Goal: Task Accomplishment & Management: Complete application form

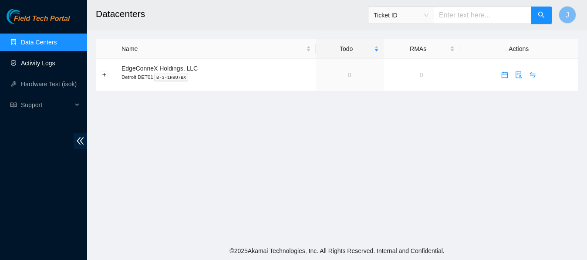
click at [39, 65] on link "Activity Logs" at bounding box center [38, 63] width 34 height 7
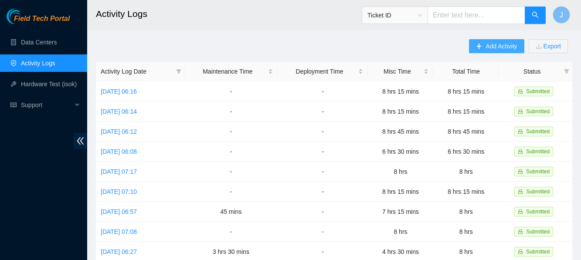
click at [496, 44] on span "Add Activity" at bounding box center [500, 46] width 31 height 10
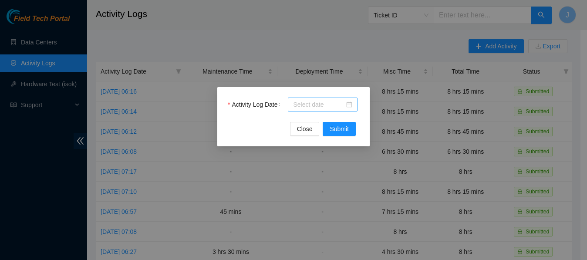
click at [349, 102] on div at bounding box center [322, 105] width 59 height 10
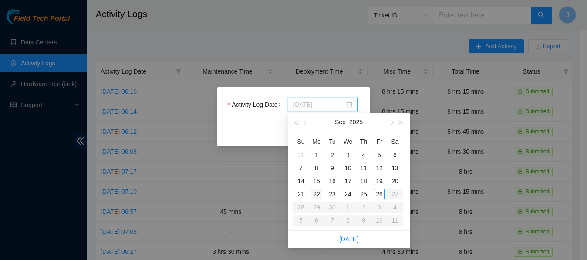
type input "[DATE]"
click at [319, 193] on div "22" at bounding box center [317, 194] width 10 height 10
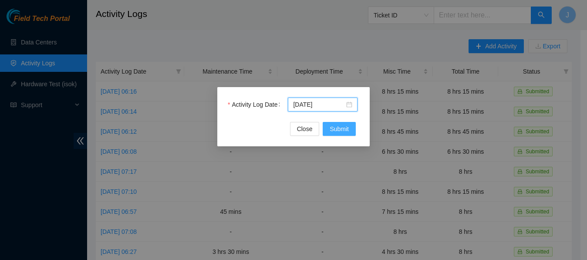
click at [338, 125] on span "Submit" at bounding box center [339, 129] width 19 height 10
click at [338, 125] on body "Field Tech Portal Data Centers Activity Logs Hardware Test (isok) Support Activ…" at bounding box center [290, 130] width 581 height 260
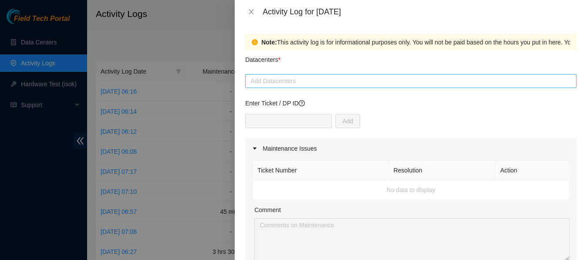
click at [409, 80] on div at bounding box center [410, 81] width 327 height 10
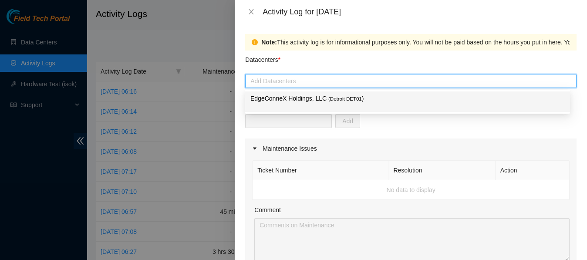
click at [356, 95] on p "EdgeConneX Holdings, LLC ( Detroit DET01 )" at bounding box center [408, 99] width 315 height 10
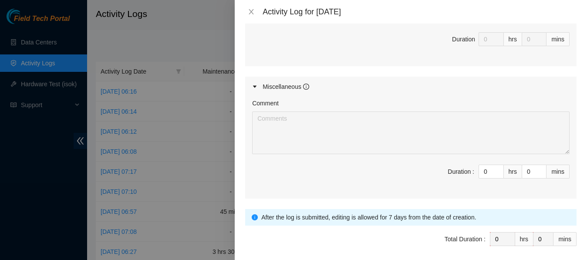
scroll to position [427, 0]
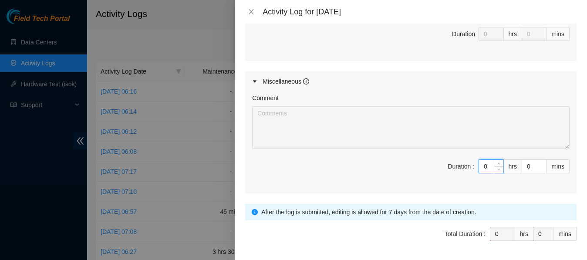
drag, startPoint x: 483, startPoint y: 168, endPoint x: 457, endPoint y: 166, distance: 26.2
click at [457, 166] on span "Duration : 0 hrs 0 mins" at bounding box center [411, 171] width 318 height 24
type input "8"
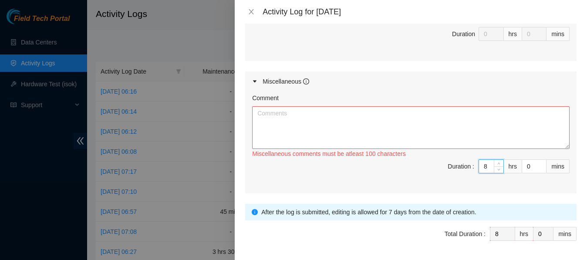
type input "8"
click at [428, 116] on textarea "Comment" at bounding box center [411, 127] width 318 height 43
paste textarea "Fix Labeling Cable management (remove old cable and dress out new cabling) 6:00…"
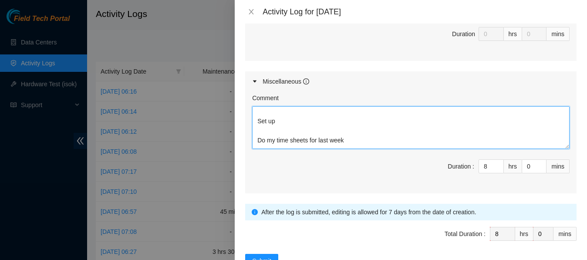
scroll to position [2, 0]
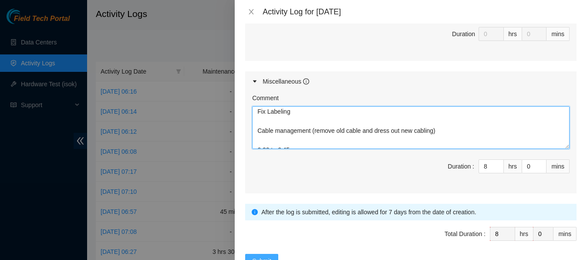
type textarea "Fix Labeling Cable management (remove old cable and dress out new cabling) 6:00…"
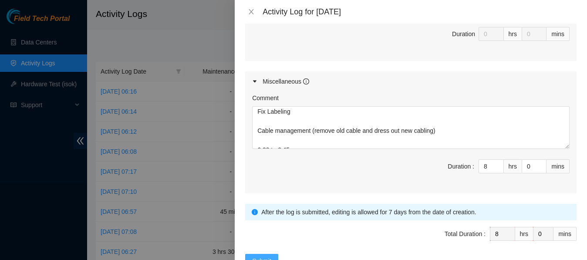
click at [261, 258] on span "Submit" at bounding box center [261, 261] width 19 height 10
type input "0"
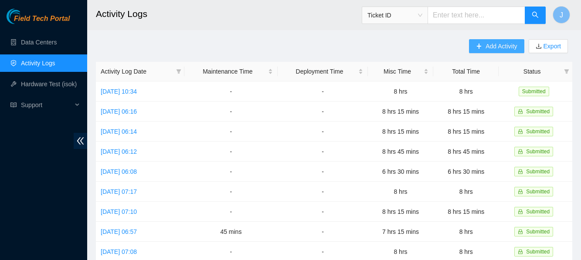
click at [489, 44] on span "Add Activity" at bounding box center [500, 46] width 31 height 10
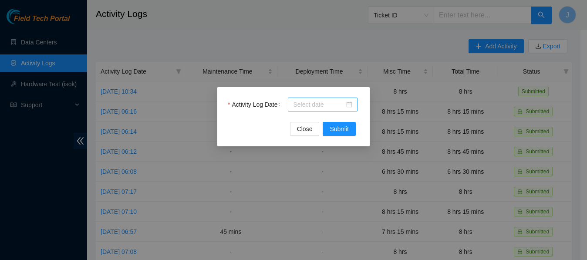
click at [352, 105] on div at bounding box center [322, 105] width 59 height 10
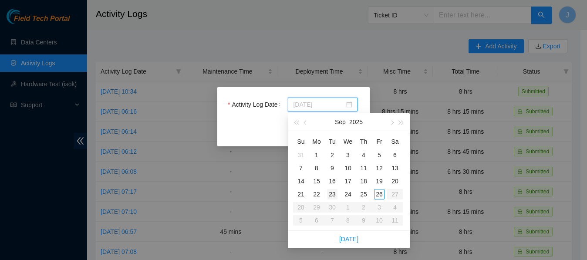
type input "2025-09-23"
click at [333, 196] on div "23" at bounding box center [332, 194] width 10 height 10
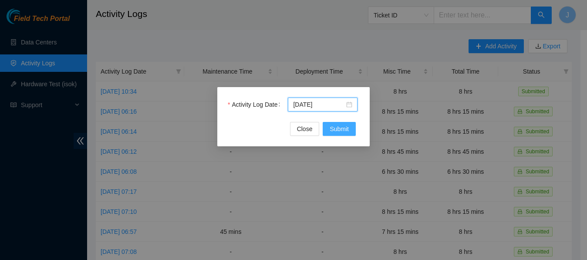
click at [337, 130] on span "Submit" at bounding box center [339, 129] width 19 height 10
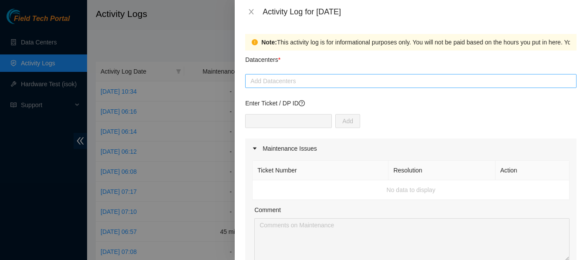
click at [324, 80] on div at bounding box center [410, 81] width 327 height 10
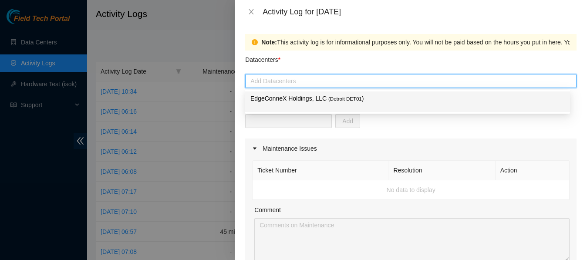
click at [317, 101] on p "EdgeConneX Holdings, LLC ( Detroit DET01 )" at bounding box center [408, 99] width 315 height 10
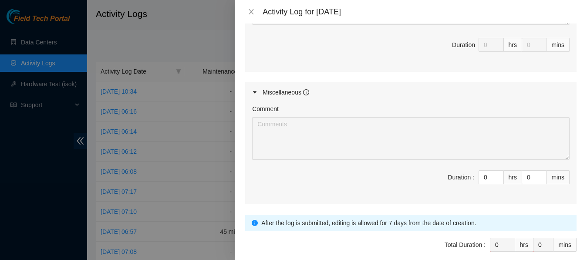
scroll to position [417, 0]
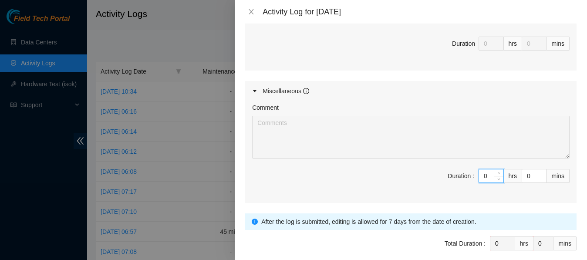
drag, startPoint x: 482, startPoint y: 172, endPoint x: 467, endPoint y: 177, distance: 16.1
click at [467, 177] on span "Duration : 0 hrs 0 mins" at bounding box center [411, 181] width 318 height 24
type input "1"
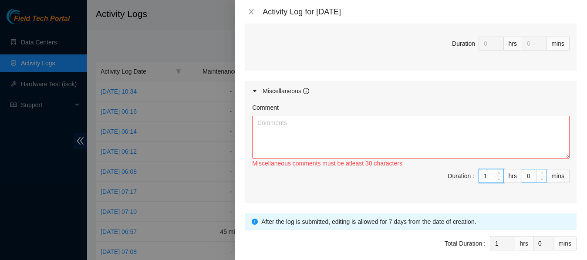
type input "1"
drag, startPoint x: 528, startPoint y: 176, endPoint x: 499, endPoint y: 176, distance: 29.2
click at [499, 176] on span "Duration : 1 hrs 0 mins" at bounding box center [411, 181] width 318 height 24
type input "4"
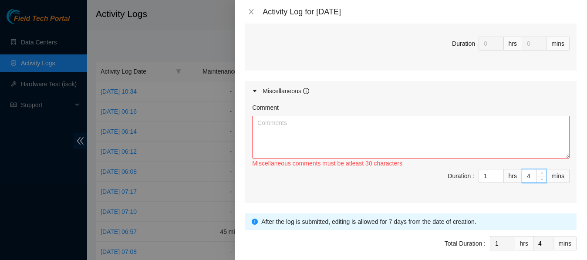
type input "45"
click at [463, 126] on textarea "Comment" at bounding box center [411, 137] width 318 height 43
paste textarea "Fix Labeling Cable management (remove old cable and dress out new cabling) 5:45…"
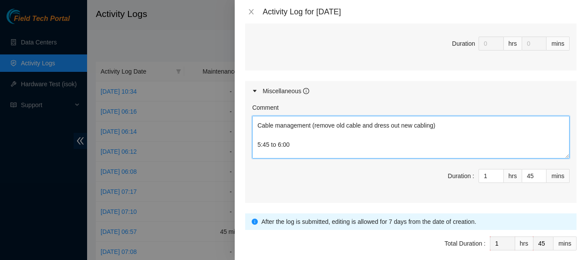
scroll to position [0, 0]
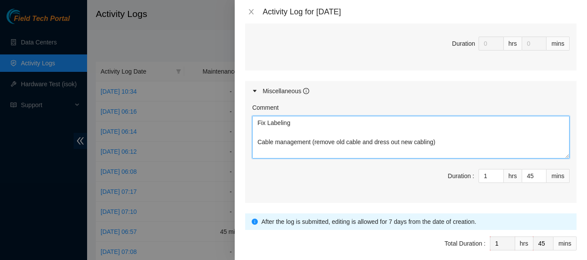
type textarea "Fix Labeling Cable management (remove old cable and dress out new cabling) 5:45…"
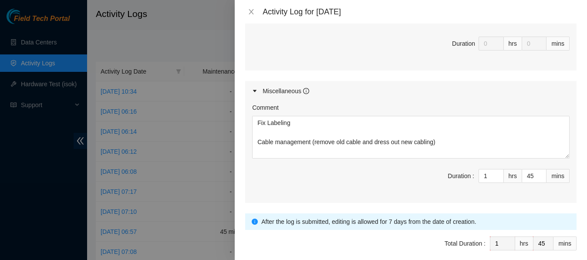
scroll to position [456, 0]
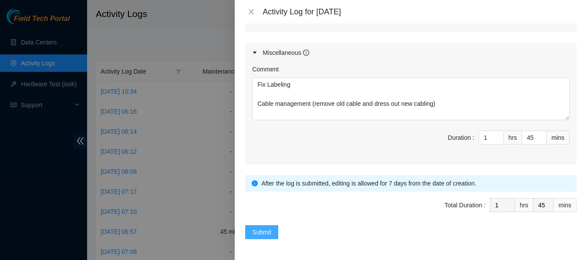
click at [258, 228] on span "Submit" at bounding box center [261, 232] width 19 height 10
type input "0"
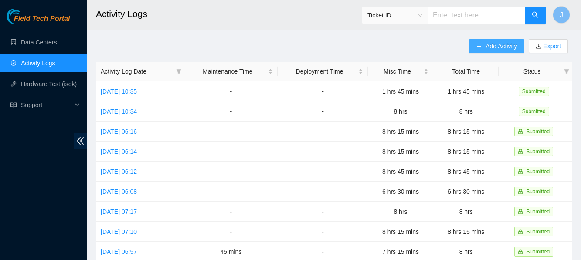
click at [481, 50] on span "plus" at bounding box center [479, 46] width 6 height 7
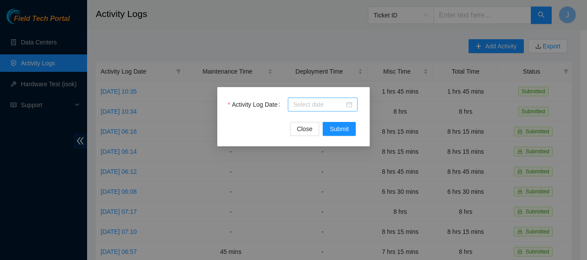
click at [349, 103] on div at bounding box center [322, 105] width 59 height 10
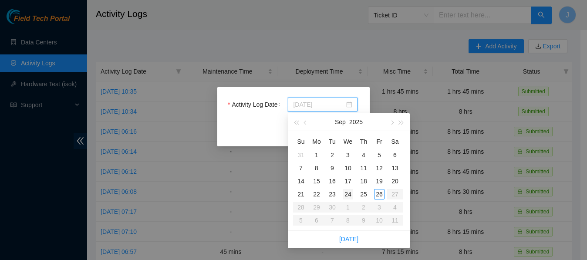
type input "2025-09-24"
click at [345, 195] on div "24" at bounding box center [348, 194] width 10 height 10
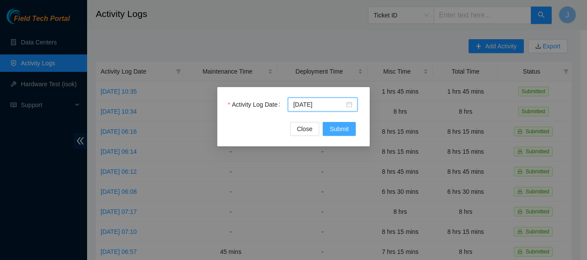
click at [337, 128] on span "Submit" at bounding box center [339, 129] width 19 height 10
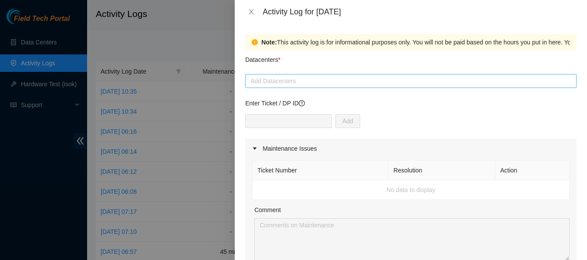
click at [359, 78] on div at bounding box center [410, 81] width 327 height 10
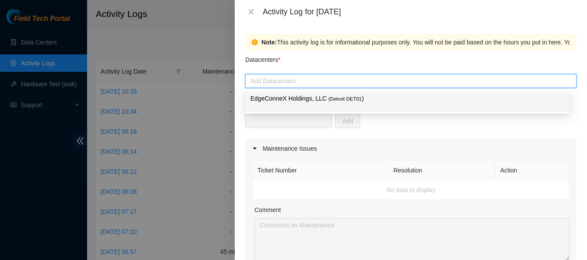
click at [346, 98] on span "( Detroit DET01" at bounding box center [346, 98] width 34 height 5
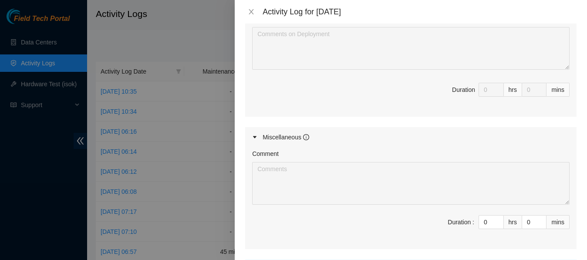
scroll to position [397, 0]
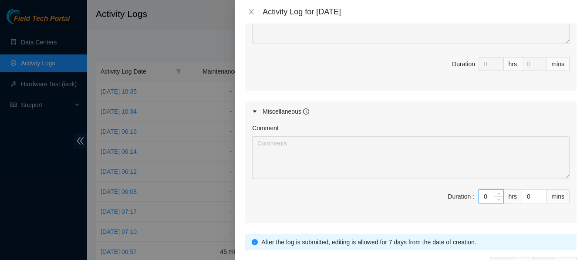
drag, startPoint x: 485, startPoint y: 198, endPoint x: 460, endPoint y: 197, distance: 24.9
click at [460, 197] on span "Duration : 0 hrs 0 mins" at bounding box center [411, 202] width 318 height 24
type input "8"
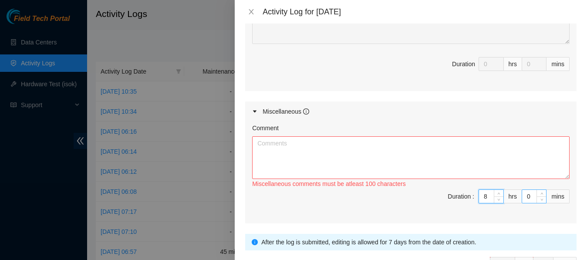
type input "8"
drag, startPoint x: 529, startPoint y: 197, endPoint x: 517, endPoint y: 196, distance: 12.6
click at [522, 196] on input "0" at bounding box center [534, 196] width 24 height 13
type input "1"
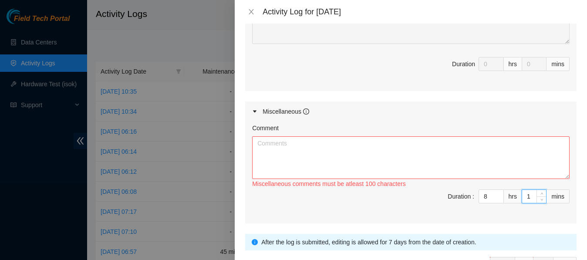
type input "15"
click at [426, 146] on textarea "Comment" at bounding box center [411, 157] width 318 height 43
paste textarea "Fix Labeling Cable management (remove old cable and dress out new cabling) 5:45…"
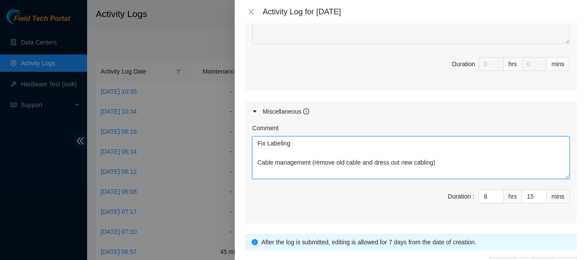
scroll to position [74, 0]
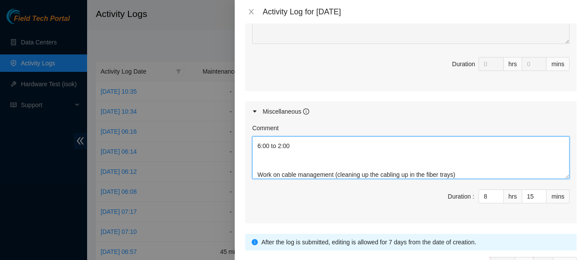
type textarea "Fix Labeling Cable management (remove old cable and dress out new cabling) 5:45…"
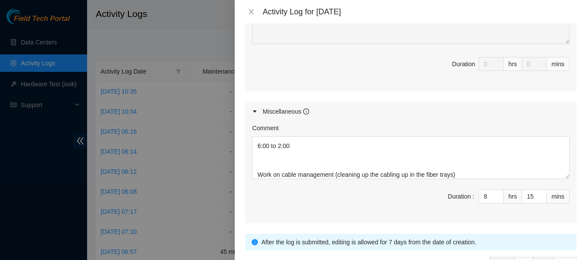
scroll to position [456, 0]
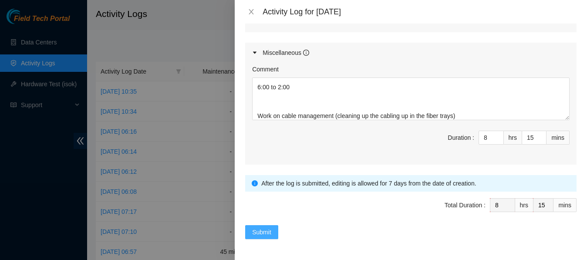
click at [258, 228] on span "Submit" at bounding box center [261, 232] width 19 height 10
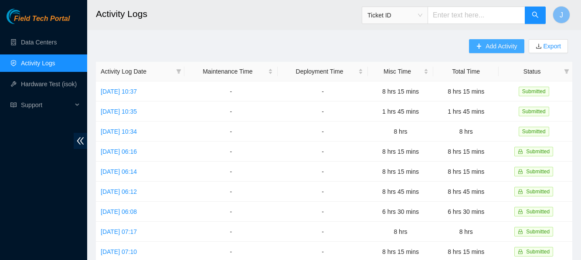
click at [493, 49] on span "Add Activity" at bounding box center [500, 46] width 31 height 10
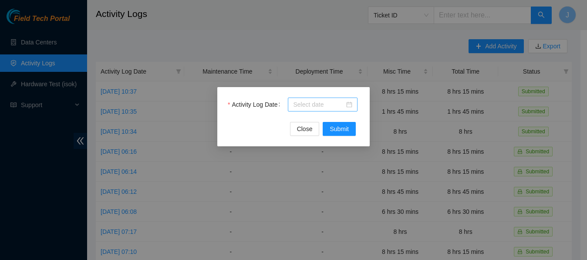
click at [349, 105] on div at bounding box center [322, 105] width 59 height 10
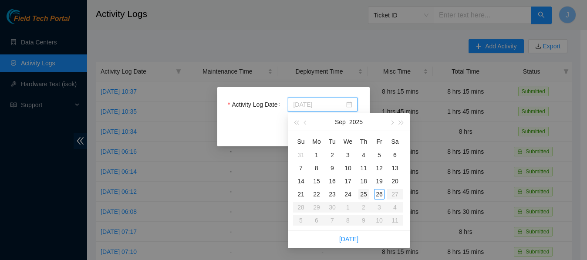
type input "2025-09-25"
click at [363, 195] on div "25" at bounding box center [364, 194] width 10 height 10
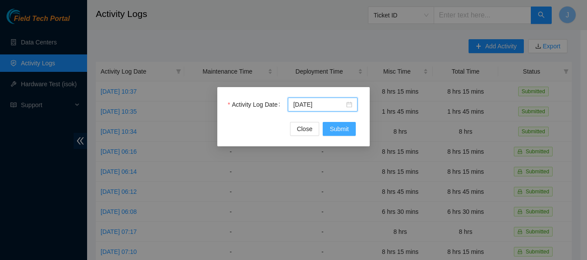
click at [338, 128] on span "Submit" at bounding box center [339, 129] width 19 height 10
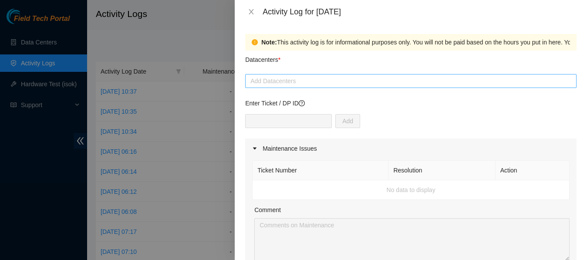
click at [329, 79] on div at bounding box center [410, 81] width 327 height 10
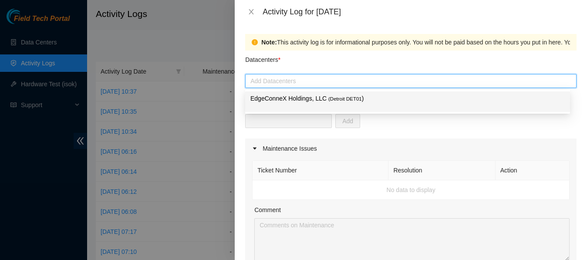
click at [329, 100] on span "( Detroit DET01" at bounding box center [346, 98] width 34 height 5
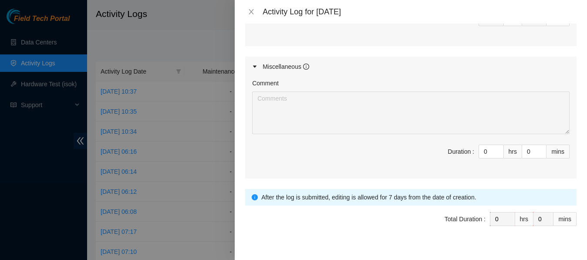
scroll to position [447, 0]
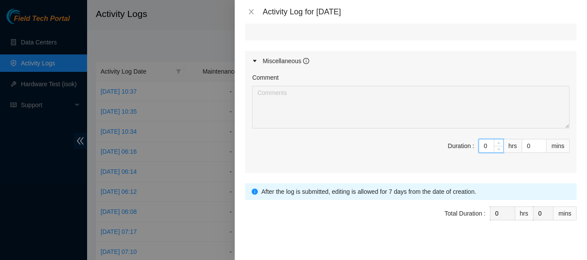
drag, startPoint x: 481, startPoint y: 146, endPoint x: 465, endPoint y: 144, distance: 16.6
click at [465, 144] on span "Duration : 0 hrs 0 mins" at bounding box center [411, 151] width 318 height 24
type input "8"
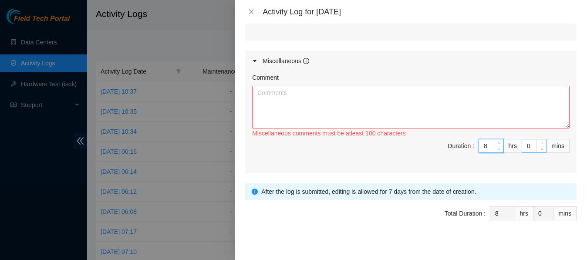
type input "8"
click at [522, 146] on input "0" at bounding box center [534, 145] width 24 height 13
type input "1"
type input "15"
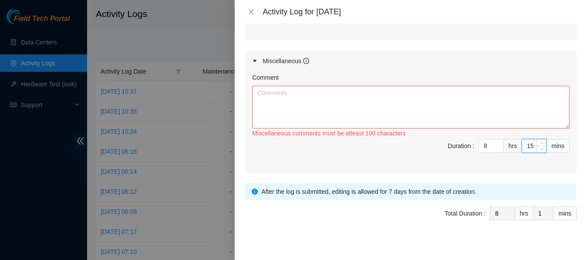
type input "15"
click at [485, 103] on textarea "Comment" at bounding box center [411, 107] width 318 height 43
paste textarea "Fix Labeling Cable management (remove old cable and dress out new cabling) 5:45…"
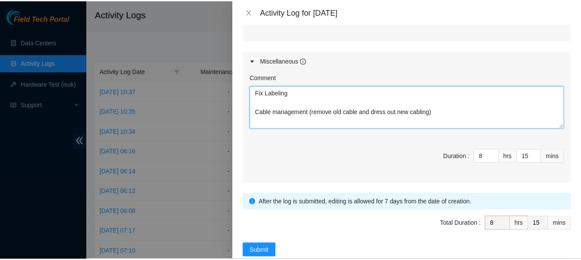
scroll to position [74, 0]
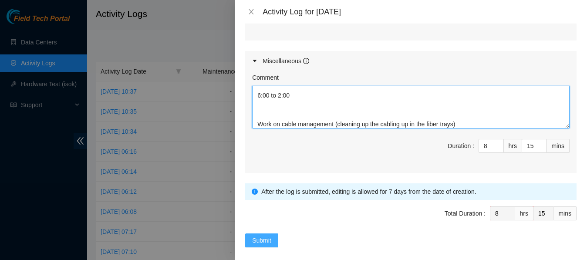
type textarea "Fix Labeling Cable management (remove old cable and dress out new cabling) 5:45…"
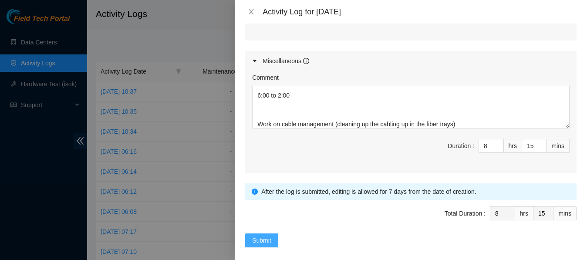
click at [263, 237] on span "Submit" at bounding box center [261, 241] width 19 height 10
